Goal: Download file/media

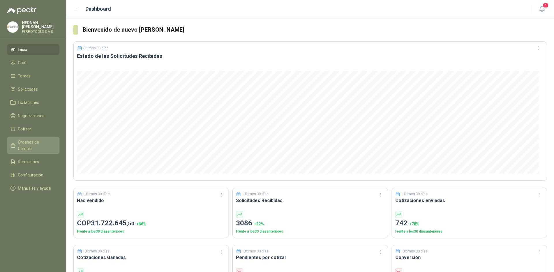
click at [42, 140] on span "Órdenes de Compra" at bounding box center [36, 145] width 36 height 13
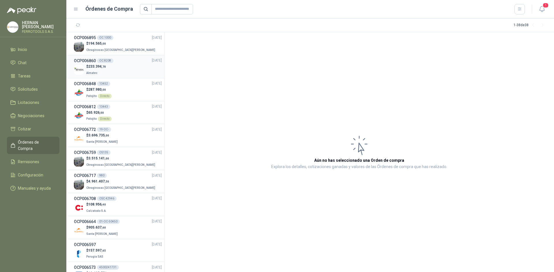
click at [120, 73] on div "$ 233.394 ,70 Almatec" at bounding box center [118, 70] width 88 height 12
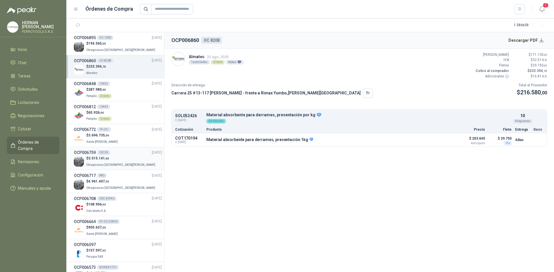
click at [116, 161] on p "$ 3.515.141 ,00" at bounding box center [121, 158] width 70 height 5
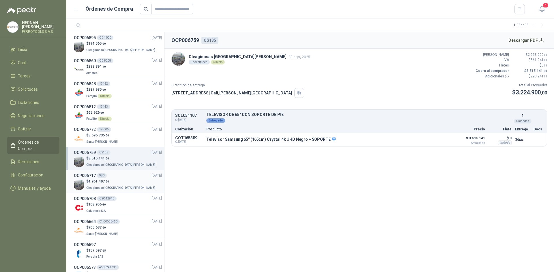
click at [116, 173] on div "OCP006717 980 [DATE]" at bounding box center [118, 176] width 88 height 6
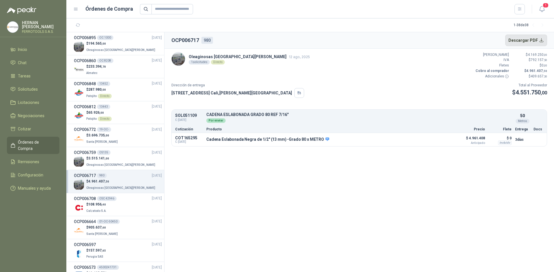
click at [533, 41] on button "Descargar PDF" at bounding box center [526, 41] width 42 height 12
